Goal: Task Accomplishment & Management: Complete application form

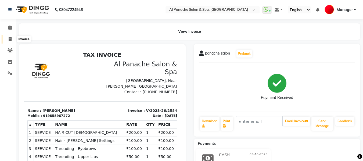
click at [10, 39] on icon at bounding box center [10, 39] width 3 height 4
select select "service"
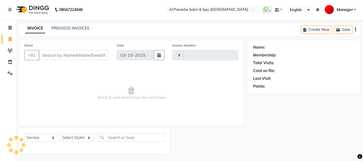
scroll to position [1, 0]
type input "2585"
select select "751"
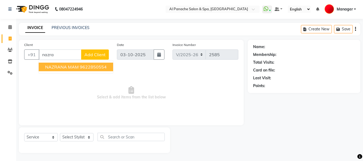
click at [58, 67] on span "NAZRANA MAM" at bounding box center [62, 66] width 34 height 5
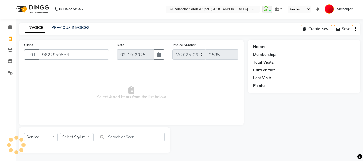
type input "9622850554"
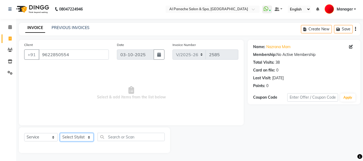
click at [88, 138] on select "Select Stylist [PERSON_NAME] [PERSON_NAME] Baby [PERSON_NAME] Makeup Manager [P…" at bounding box center [77, 137] width 34 height 8
select select "31034"
click at [60, 133] on select "Select Stylist [PERSON_NAME] [PERSON_NAME] Baby [PERSON_NAME] Makeup Manager [P…" at bounding box center [77, 137] width 34 height 8
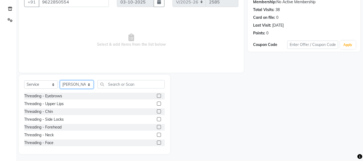
scroll to position [54, 0]
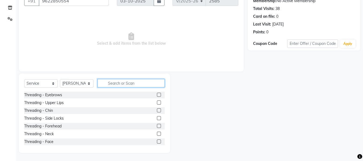
click at [123, 84] on input "text" at bounding box center [131, 83] width 67 height 8
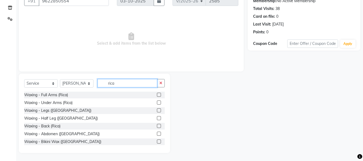
type input "rica"
click at [157, 95] on label at bounding box center [159, 95] width 4 height 4
click at [157, 95] on input "checkbox" at bounding box center [158, 94] width 3 height 3
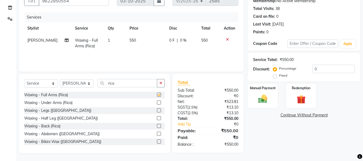
checkbox input "false"
click at [137, 41] on td "550" at bounding box center [146, 43] width 40 height 18
select select "31034"
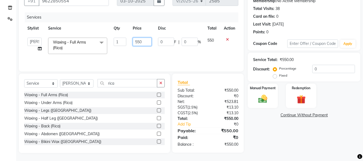
click at [145, 41] on input "550" at bounding box center [142, 42] width 19 height 8
type input "5"
type input "650"
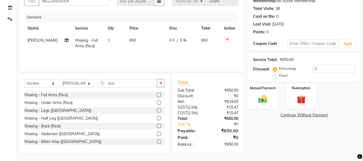
click at [126, 110] on div "Waxing - Legs ([GEOGRAPHIC_DATA])" at bounding box center [94, 110] width 141 height 7
click at [157, 110] on label at bounding box center [159, 110] width 4 height 4
click at [157, 110] on input "checkbox" at bounding box center [158, 110] width 3 height 3
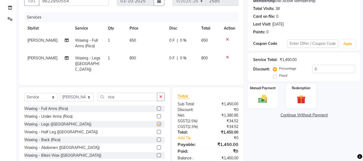
checkbox input "false"
click at [157, 108] on label at bounding box center [159, 108] width 4 height 4
click at [157, 108] on input "checkbox" at bounding box center [158, 108] width 3 height 3
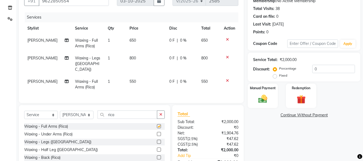
checkbox input "false"
click at [134, 76] on td "550" at bounding box center [146, 85] width 40 height 18
select select "31034"
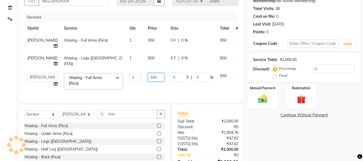
click at [148, 76] on input "550" at bounding box center [156, 77] width 16 height 8
type input "5"
type input "650"
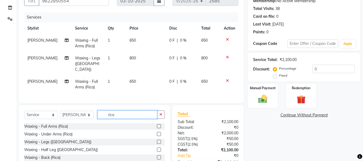
click at [146, 120] on div "Select Service Product Membership Package Voucher Prepaid Gift Card Select Styl…" at bounding box center [94, 117] width 141 height 13
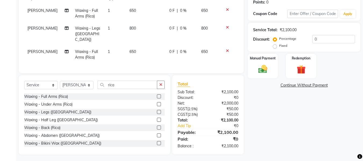
click at [157, 142] on label at bounding box center [159, 143] width 4 height 4
click at [157, 142] on input "checkbox" at bounding box center [158, 143] width 3 height 3
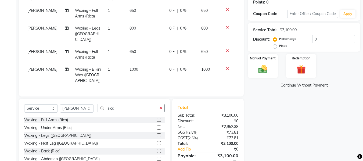
checkbox input "false"
click at [87, 104] on select "Select Stylist [PERSON_NAME] [PERSON_NAME] Baby [PERSON_NAME] Makeup Manager [P…" at bounding box center [77, 108] width 34 height 8
select select "12067"
click at [60, 104] on select "Select Stylist [PERSON_NAME] [PERSON_NAME] Baby [PERSON_NAME] Makeup Manager [P…" at bounding box center [77, 108] width 34 height 8
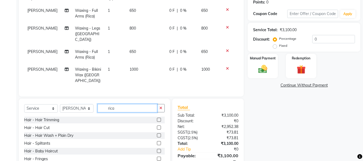
click at [123, 104] on input "rica" at bounding box center [128, 108] width 60 height 8
type input "r"
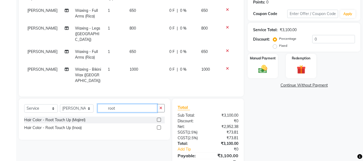
type input "root"
click at [159, 126] on label at bounding box center [159, 128] width 4 height 4
click at [159, 126] on input "checkbox" at bounding box center [158, 127] width 3 height 3
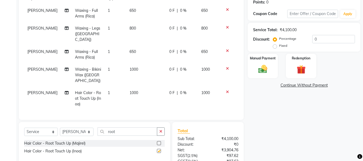
checkbox input "false"
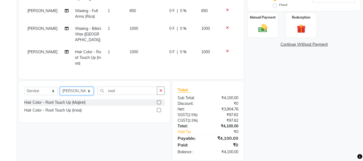
click at [88, 87] on select "Select Stylist [PERSON_NAME] [PERSON_NAME] Baby [PERSON_NAME] Makeup Manager [P…" at bounding box center [77, 91] width 34 height 8
select select "31034"
click at [60, 87] on select "Select Stylist [PERSON_NAME] [PERSON_NAME] Baby [PERSON_NAME] Makeup Manager [P…" at bounding box center [77, 91] width 34 height 8
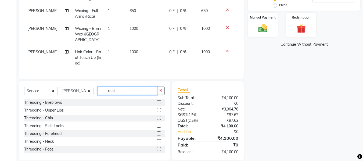
click at [133, 87] on input "root" at bounding box center [128, 91] width 60 height 8
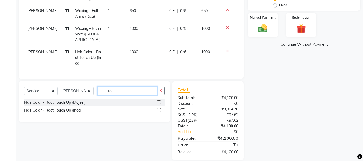
type input "r"
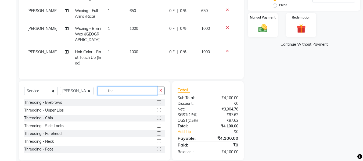
type input "thr"
click at [157, 100] on label at bounding box center [159, 102] width 4 height 4
click at [157, 101] on input "checkbox" at bounding box center [158, 102] width 3 height 3
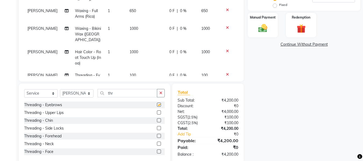
checkbox input "false"
click at [136, 69] on td "100" at bounding box center [146, 78] width 40 height 18
select select "31034"
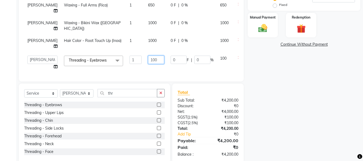
click at [148, 61] on input "100" at bounding box center [156, 60] width 16 height 8
type input "1"
type input "150"
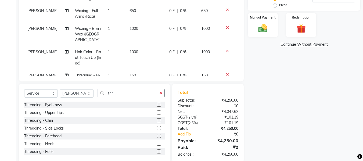
click at [340, 116] on div "Name: Nazrana Mam Membership: No Active Membership Total Visits: 38 Card on fil…" at bounding box center [306, 39] width 117 height 248
click at [264, 29] on img at bounding box center [262, 28] width 15 height 11
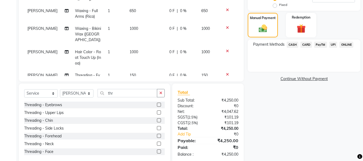
click at [336, 44] on span "UPI" at bounding box center [333, 45] width 8 height 6
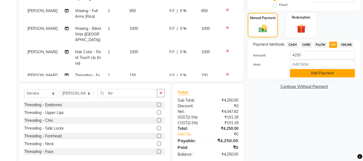
click at [309, 72] on button "Add Payment" at bounding box center [322, 73] width 65 height 8
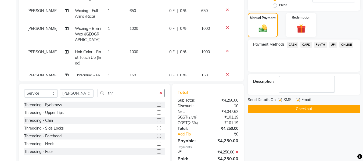
click at [285, 109] on button "Checkout" at bounding box center [304, 109] width 113 height 8
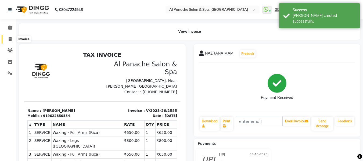
click at [11, 37] on span at bounding box center [9, 39] width 9 height 6
select select "service"
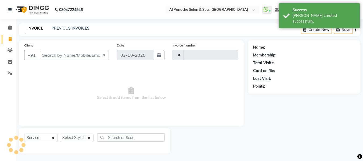
type input "2586"
select select "751"
click at [11, 26] on icon at bounding box center [9, 27] width 3 height 4
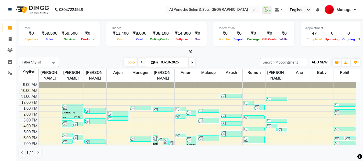
click at [316, 63] on span "ADD NEW" at bounding box center [320, 62] width 16 height 4
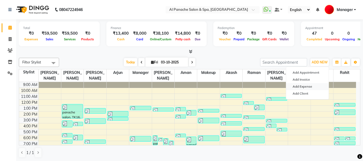
click at [301, 86] on link "Add Expense" at bounding box center [307, 86] width 42 height 7
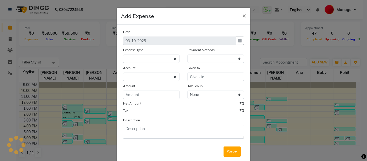
select select
select select "1"
select select "2180"
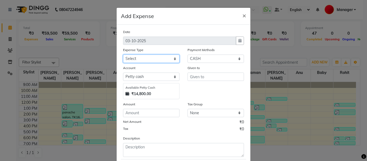
click at [150, 59] on select "Select Advance Salary Bank charges Car maintenance Cash transfer to bank Cash t…" at bounding box center [151, 59] width 56 height 8
select select "4766"
click at [123, 55] on select "Select Advance Salary Bank charges Car maintenance Cash transfer to bank Cash t…" at bounding box center [151, 59] width 56 height 8
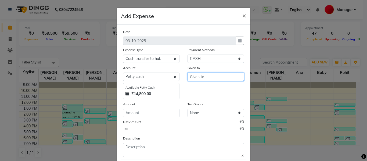
click at [197, 76] on input "text" at bounding box center [216, 77] width 56 height 8
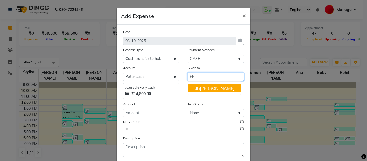
click at [199, 89] on ngb-highlight "Bh [PERSON_NAME]" at bounding box center [214, 88] width 40 height 5
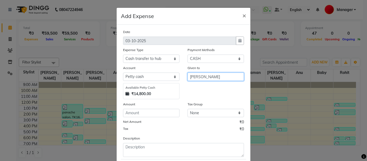
type input "[PERSON_NAME]"
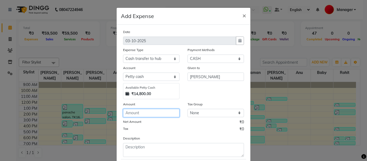
click at [157, 113] on input "number" at bounding box center [151, 113] width 56 height 8
type input "13400"
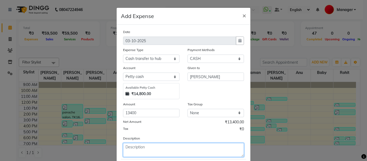
click at [162, 145] on textarea at bounding box center [183, 150] width 121 height 14
type textarea "b"
type textarea "mam"
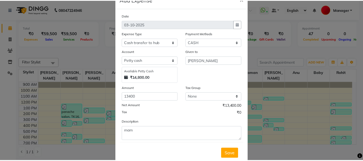
scroll to position [31, 0]
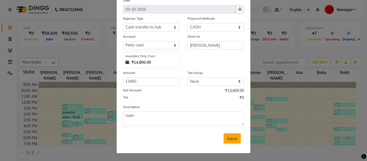
click at [233, 139] on span "Save" at bounding box center [232, 138] width 10 height 5
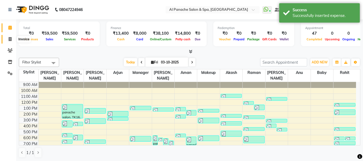
click at [9, 39] on icon at bounding box center [10, 39] width 3 height 4
select select "service"
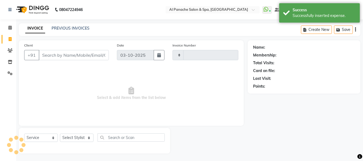
type input "2586"
select select "751"
click at [9, 27] on icon at bounding box center [9, 28] width 3 height 4
